Goal: Task Accomplishment & Management: Complete application form

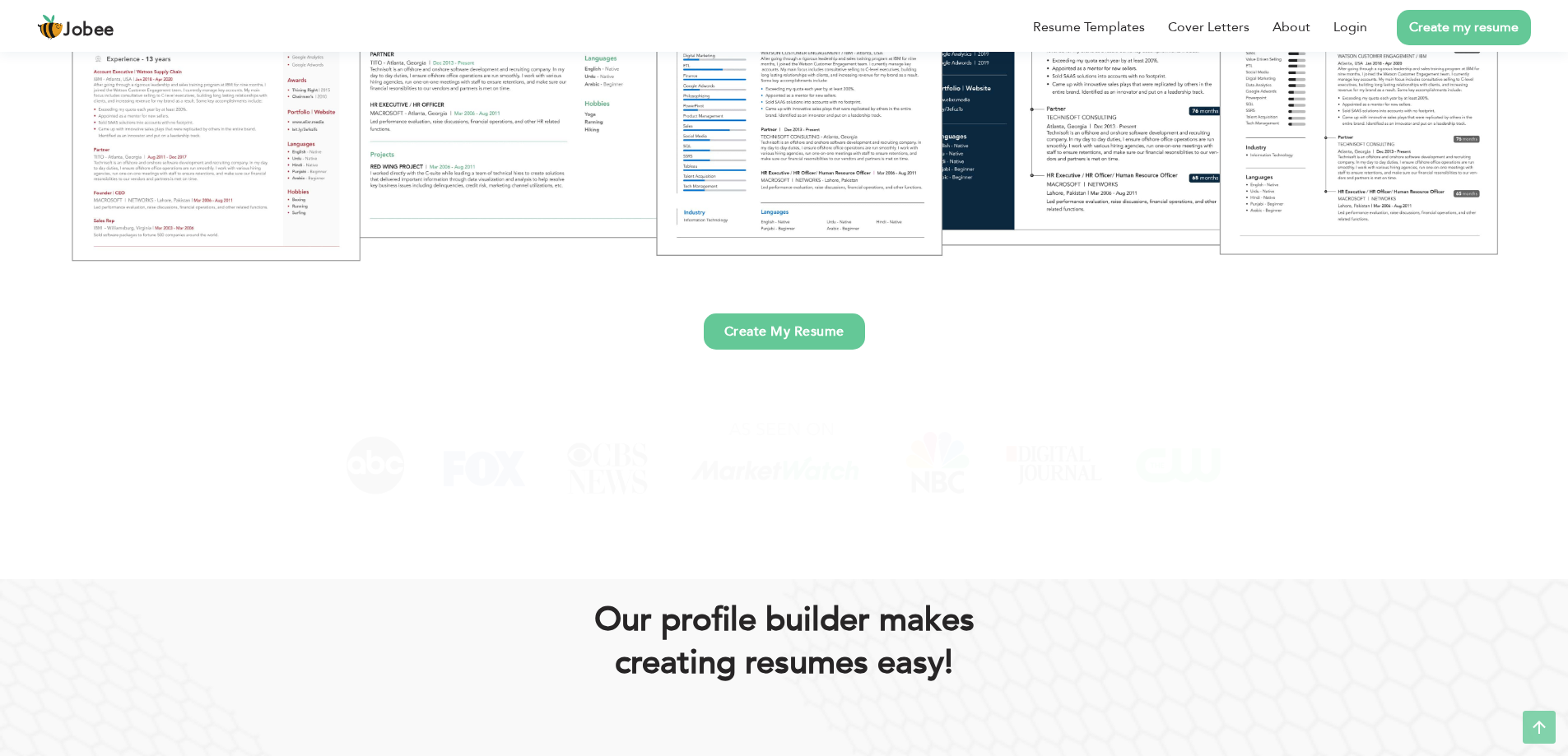
scroll to position [576, 0]
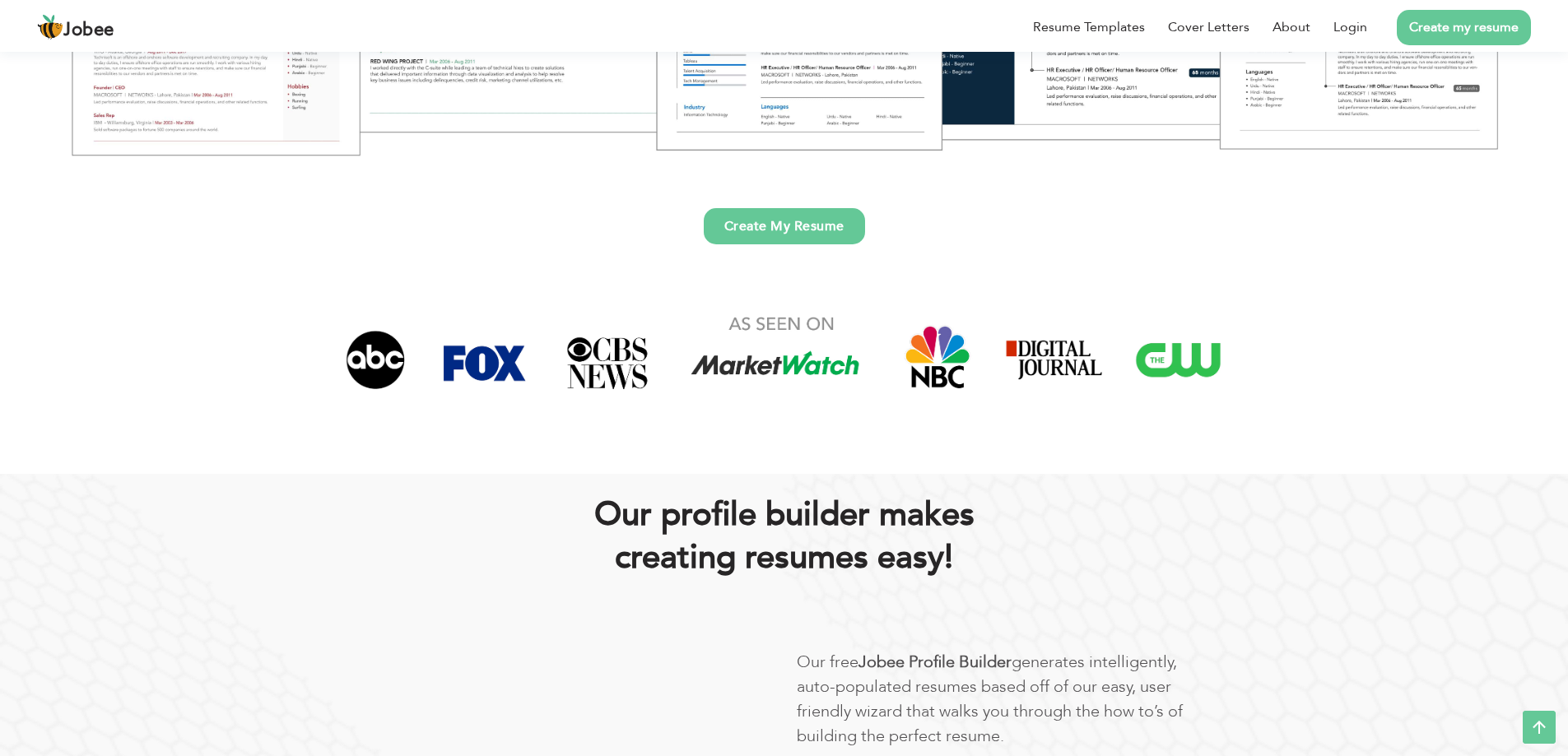
click at [780, 240] on link "Create My Resume" at bounding box center [784, 227] width 161 height 36
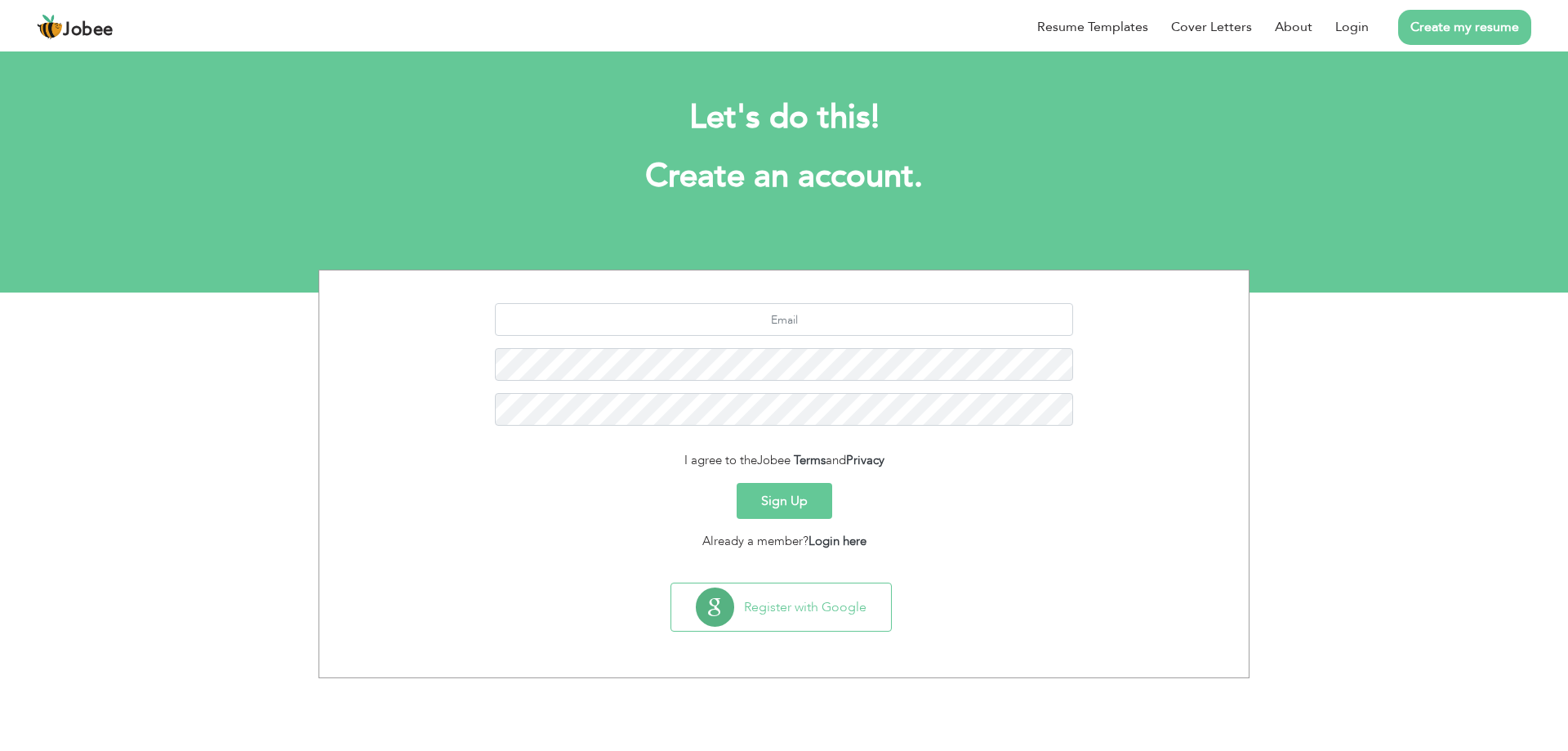
click at [1449, 32] on link "Create my resume" at bounding box center [1464, 27] width 133 height 35
drag, startPoint x: 871, startPoint y: 339, endPoint x: 885, endPoint y: 330, distance: 16.6
click at [881, 333] on div at bounding box center [784, 371] width 905 height 135
click at [903, 317] on input "text" at bounding box center [784, 320] width 579 height 33
type input "[EMAIL_ADDRESS][DOMAIN_NAME]"
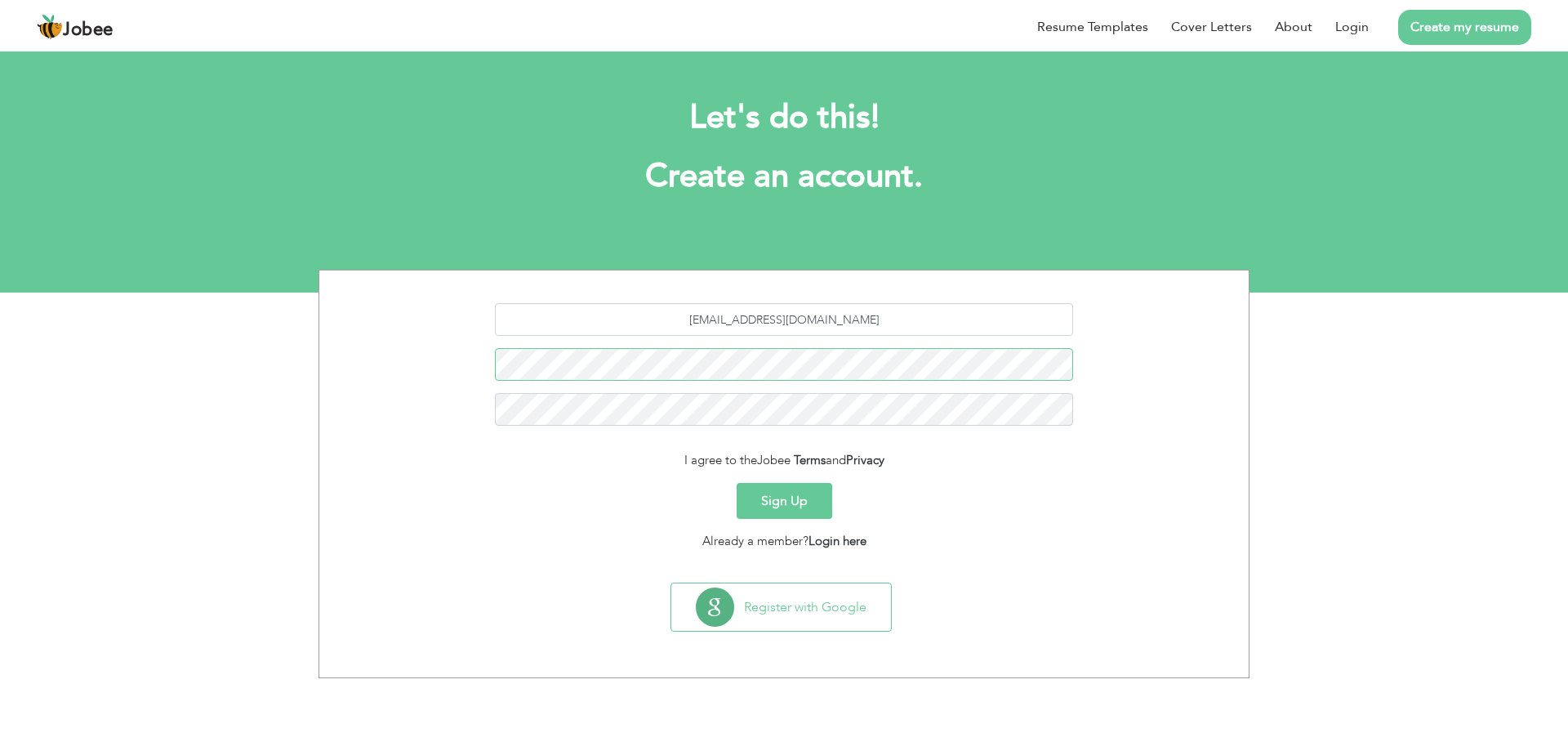
click at [737, 483] on button "Sign Up" at bounding box center [784, 501] width 95 height 36
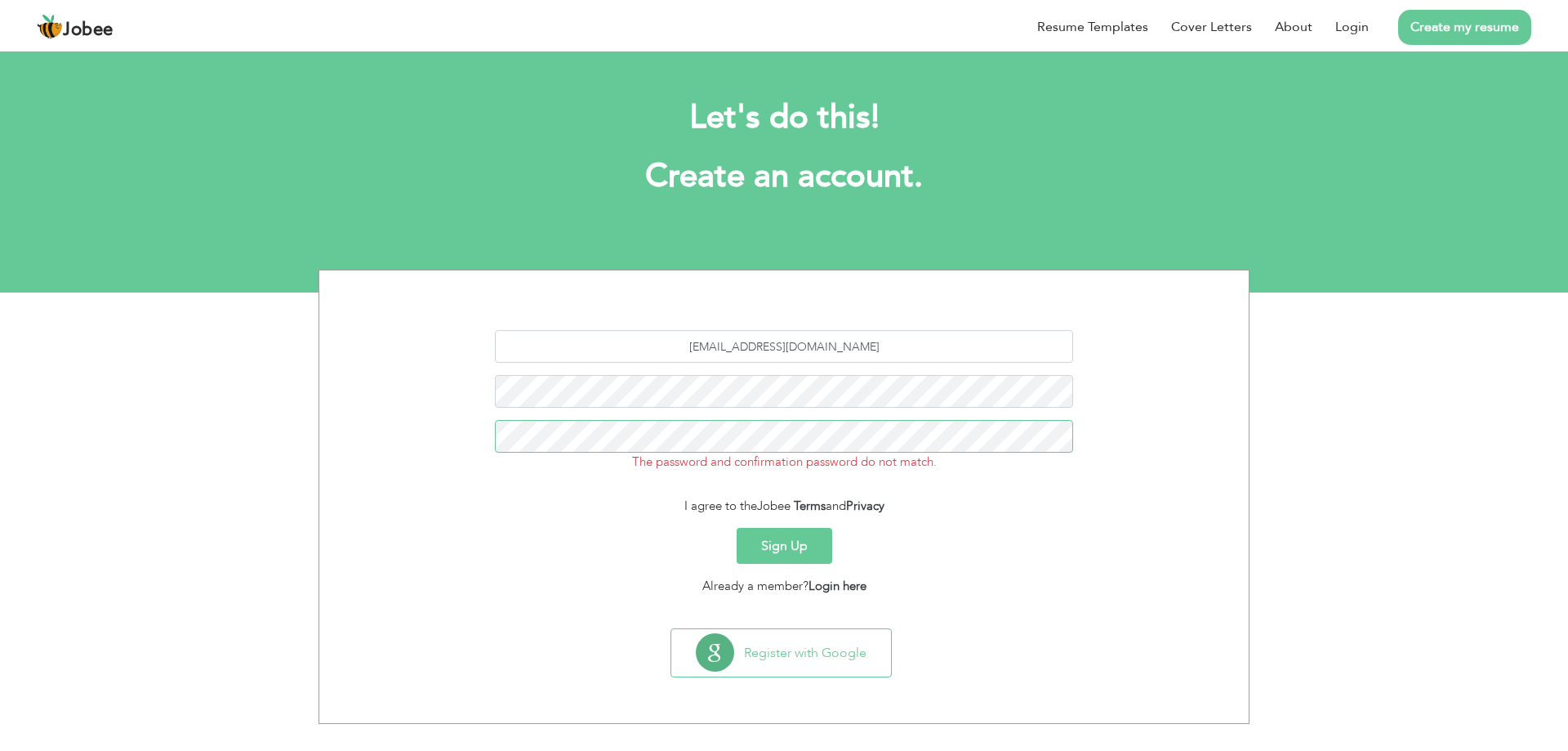
click at [737, 528] on button "Sign Up" at bounding box center [784, 546] width 95 height 36
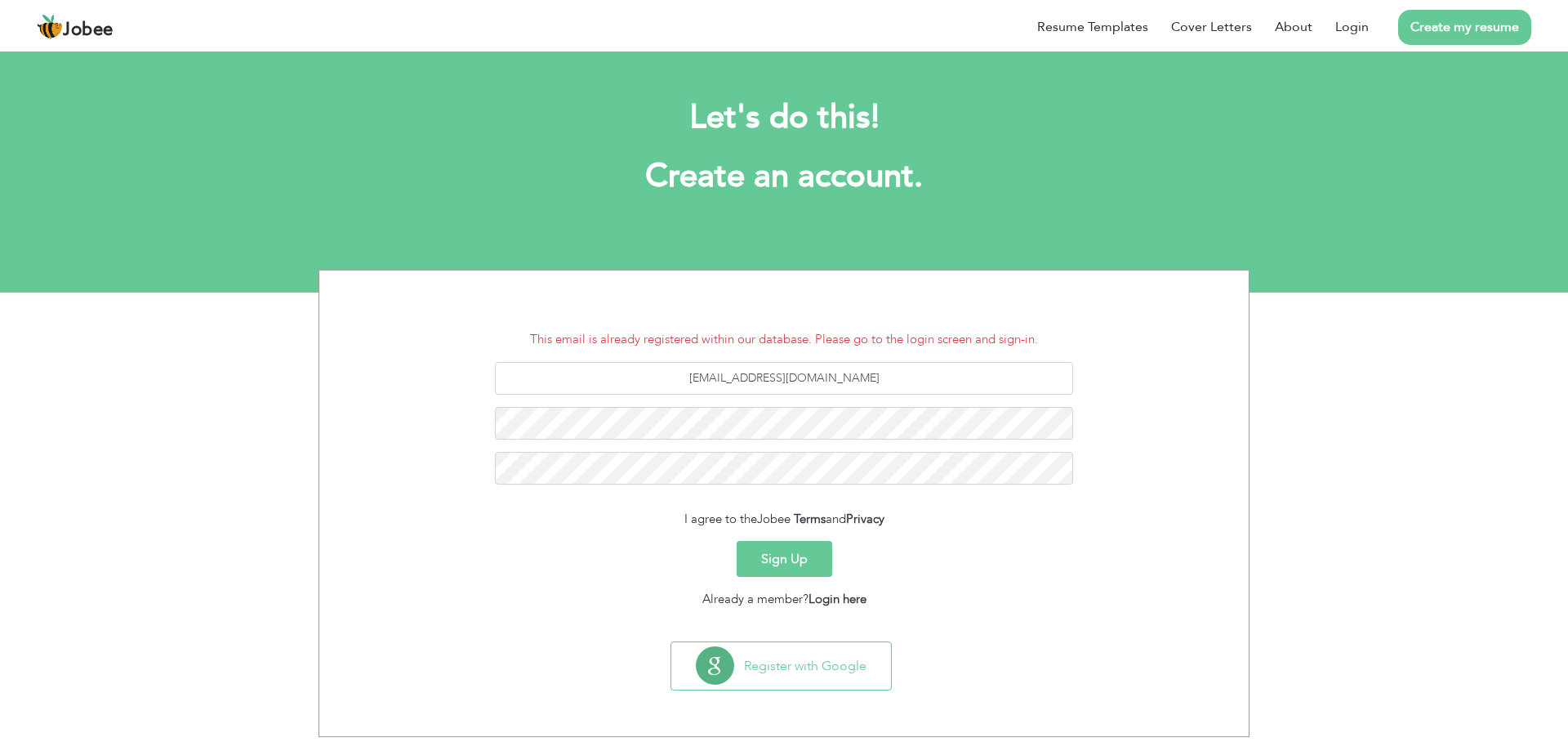
click at [797, 562] on button "Sign Up" at bounding box center [784, 559] width 95 height 36
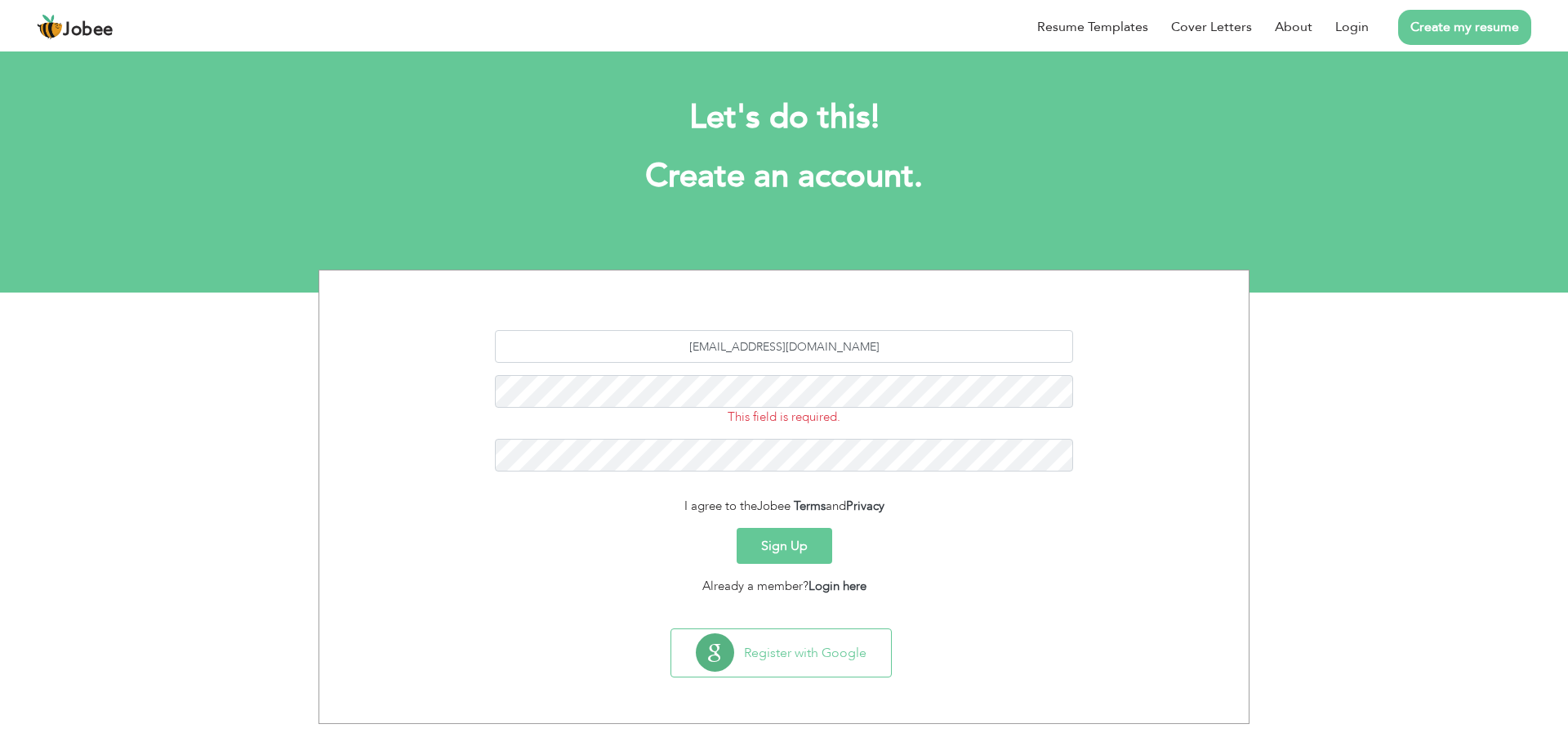
click at [1501, 14] on link "Create my resume" at bounding box center [1464, 27] width 133 height 35
click at [920, 358] on input "[EMAIL_ADDRESS][DOMAIN_NAME]" at bounding box center [784, 346] width 579 height 33
type input "a"
type input "l"
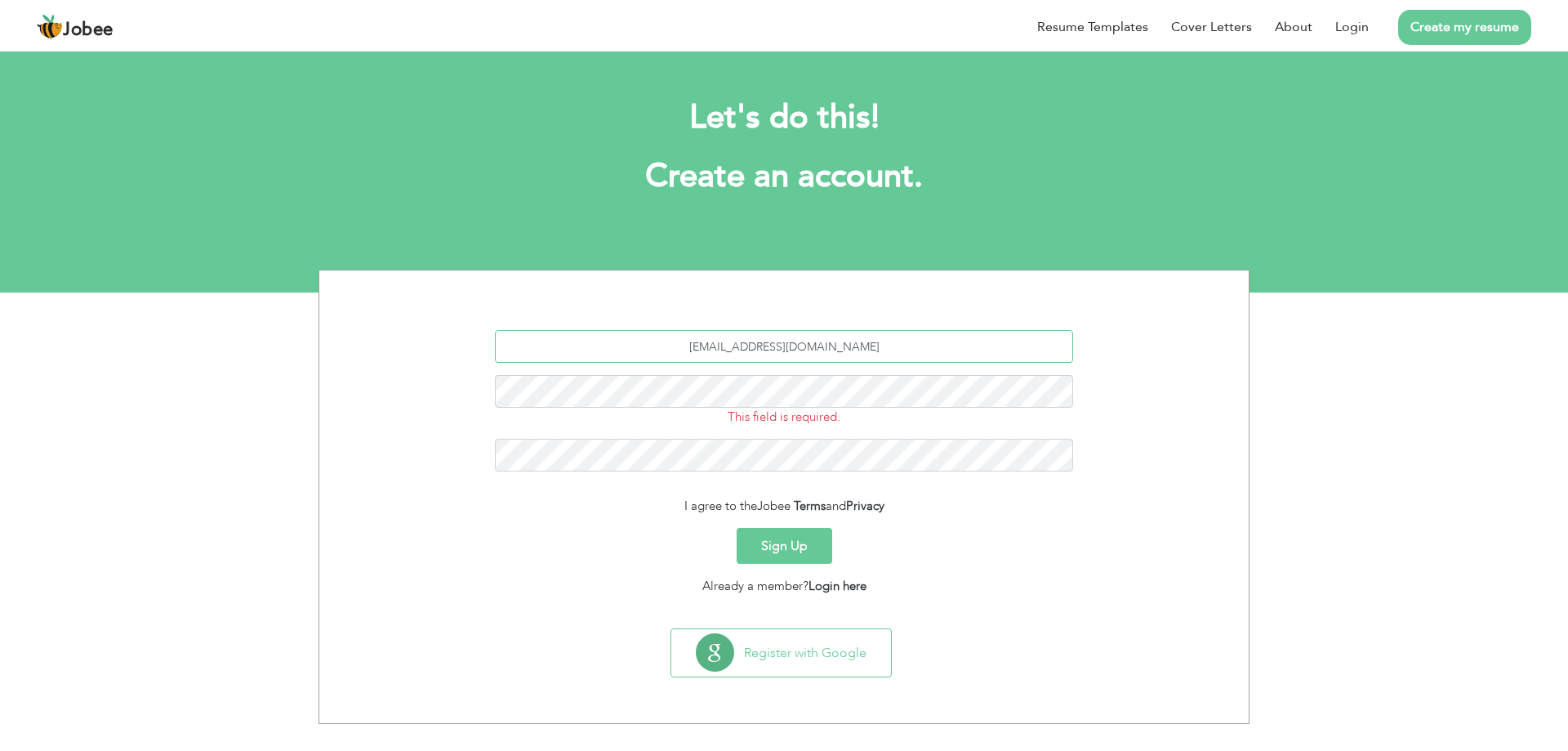
type input "[EMAIL_ADDRESS][DOMAIN_NAME]"
click at [771, 547] on button "Sign Up" at bounding box center [784, 546] width 95 height 36
click at [737, 528] on button "Sign Up" at bounding box center [784, 546] width 95 height 36
